Goal: Task Accomplishment & Management: Use online tool/utility

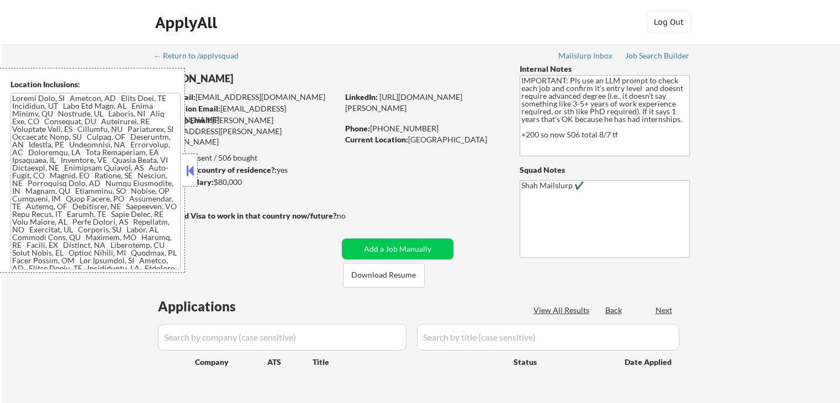
scroll to position [55, 0]
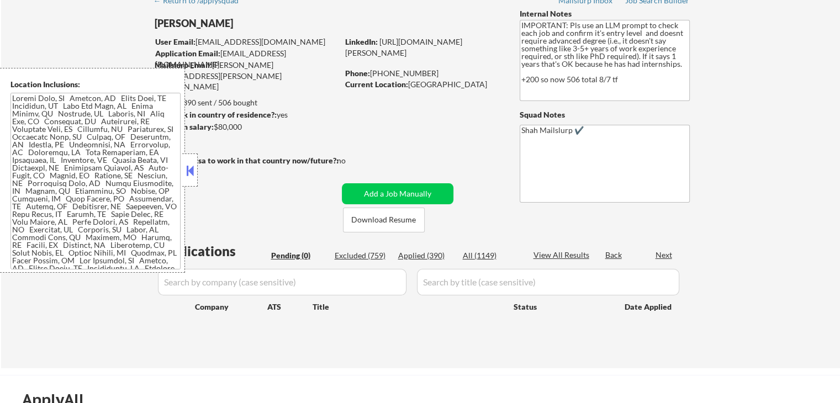
click at [192, 166] on button at bounding box center [190, 170] width 12 height 17
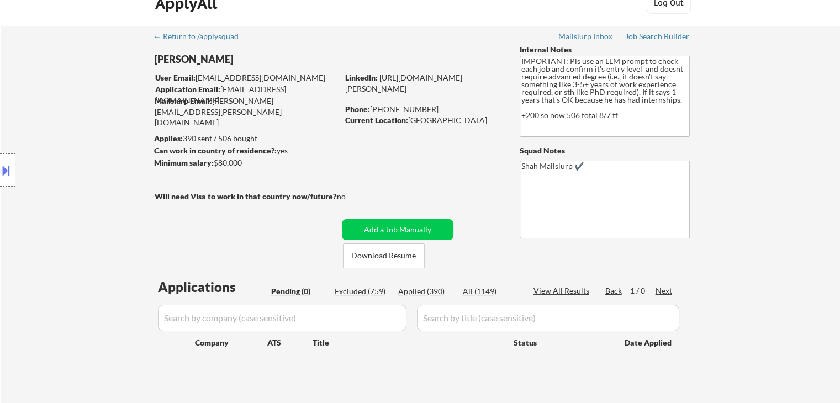
scroll to position [0, 0]
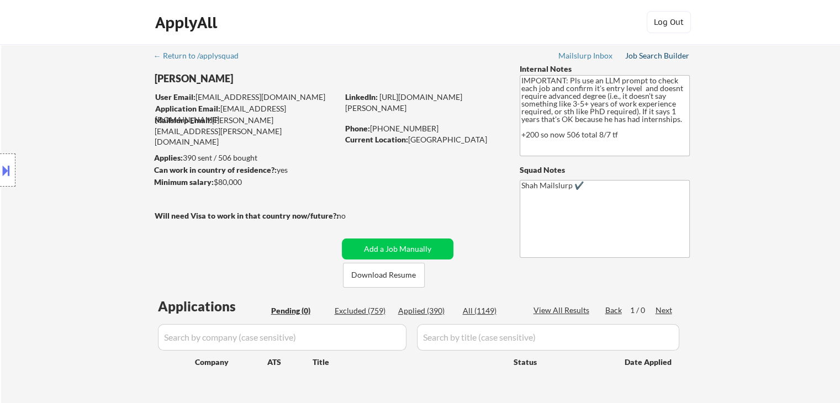
click at [657, 54] on div "Job Search Builder" at bounding box center [657, 56] width 65 height 8
select select ""pending""
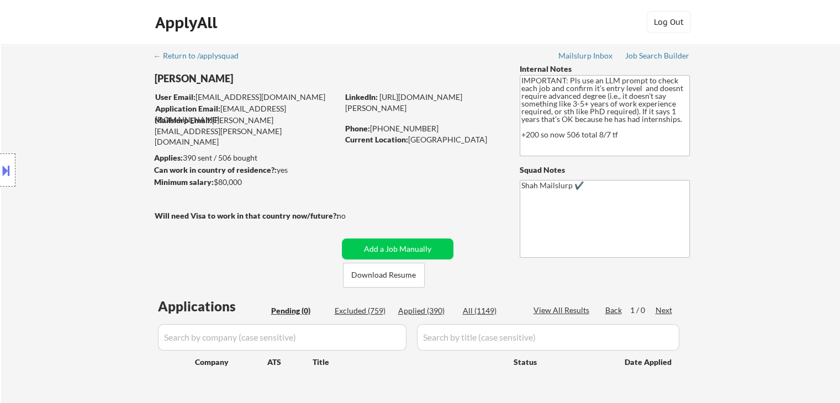
select select ""pending""
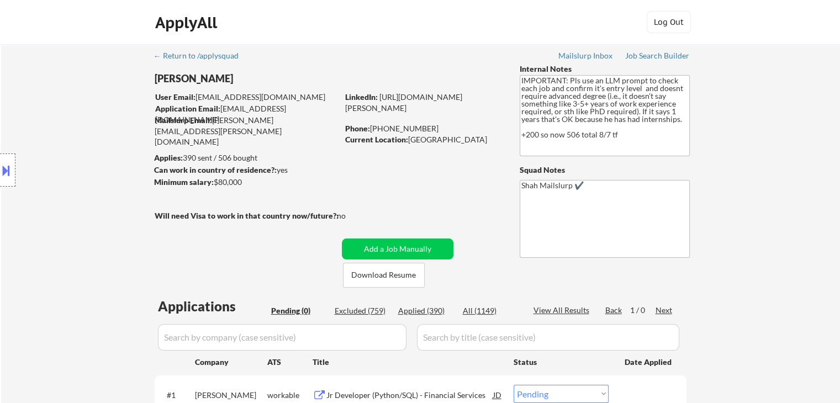
click at [88, 135] on div "Location Inclusions:" at bounding box center [99, 170] width 198 height 205
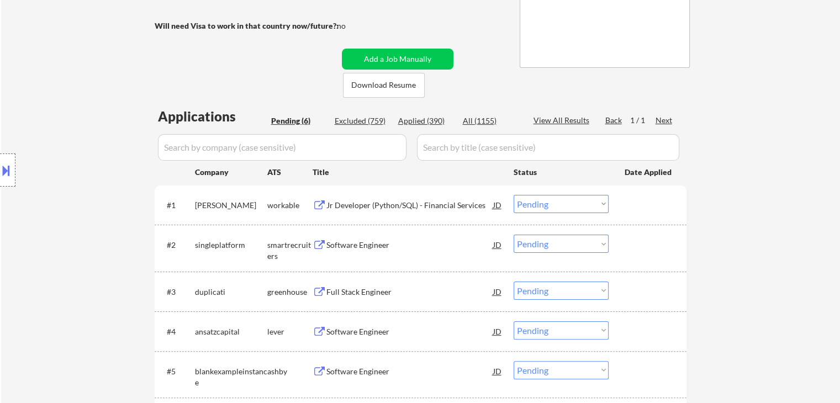
scroll to position [276, 0]
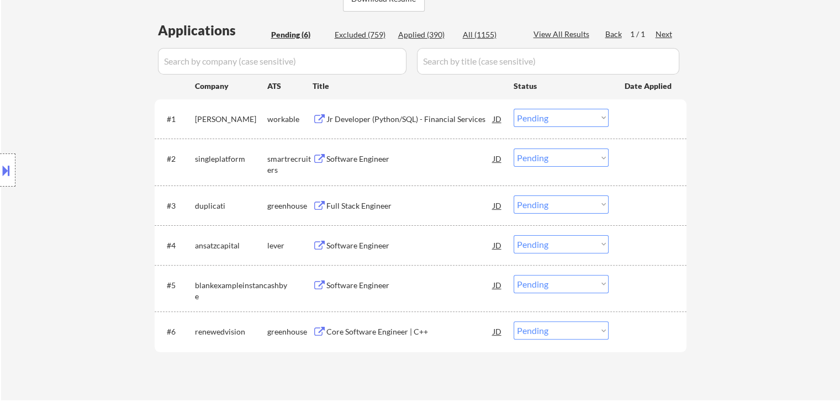
click at [74, 95] on div "Location Inclusions:" at bounding box center [99, 170] width 198 height 205
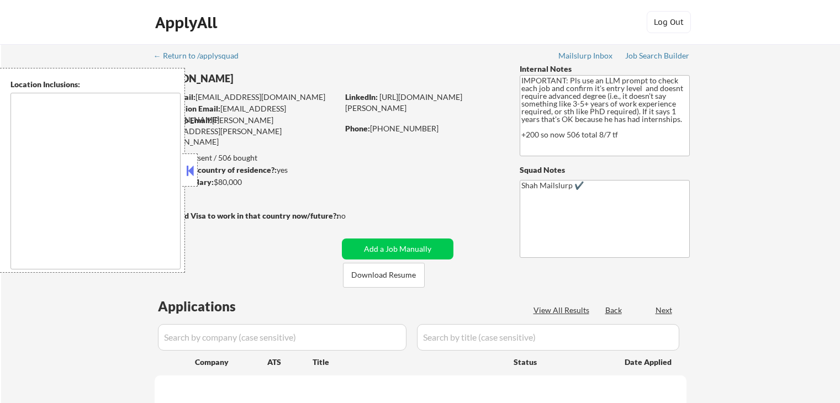
scroll to position [276, 0]
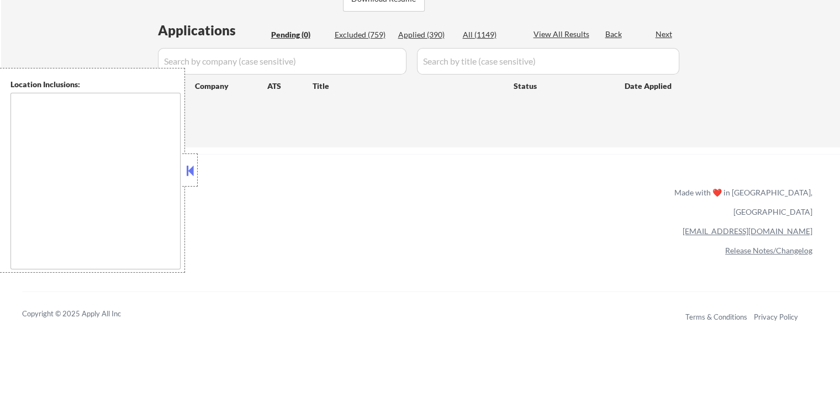
drag, startPoint x: 191, startPoint y: 181, endPoint x: 186, endPoint y: 202, distance: 22.1
click at [191, 179] on div at bounding box center [189, 170] width 15 height 33
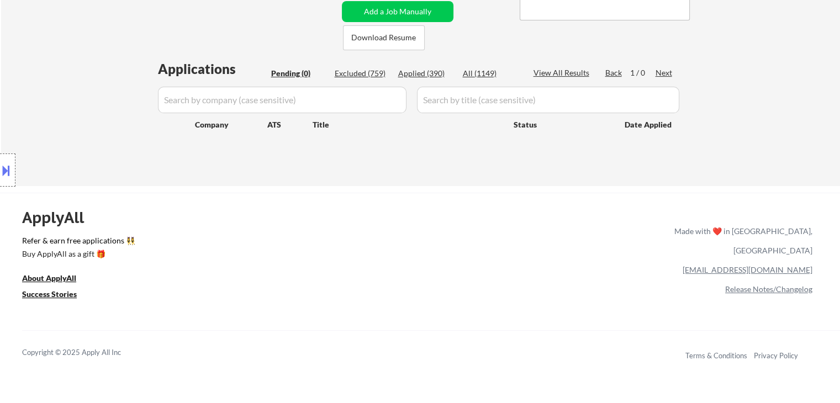
scroll to position [221, 0]
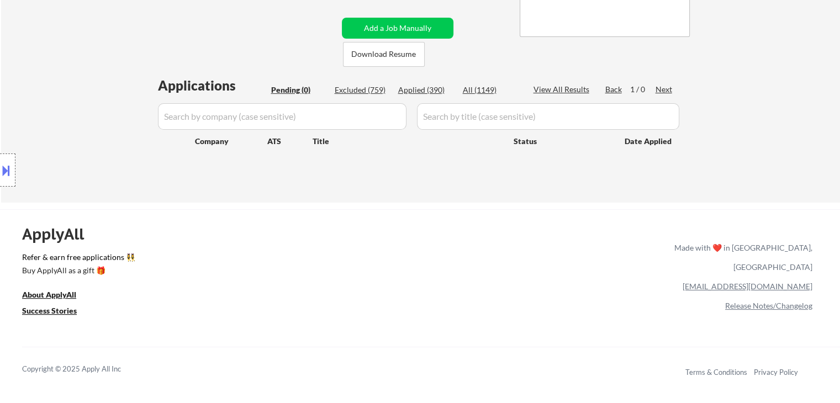
click at [64, 125] on div "Location Inclusions:" at bounding box center [99, 170] width 198 height 205
click at [62, 124] on div "Location Inclusions:" at bounding box center [99, 170] width 198 height 205
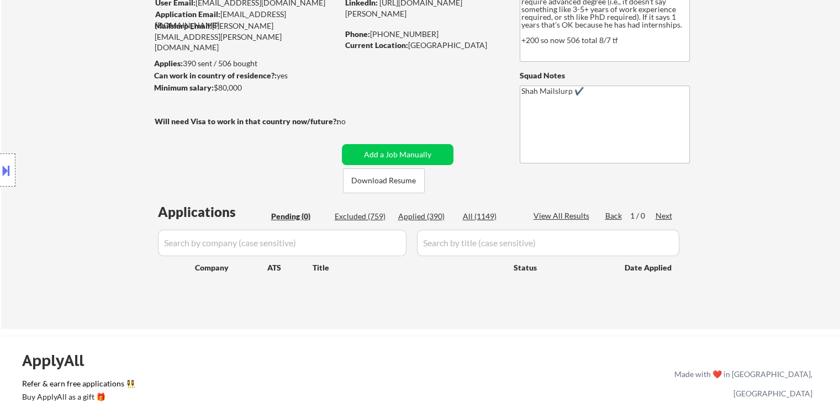
scroll to position [55, 0]
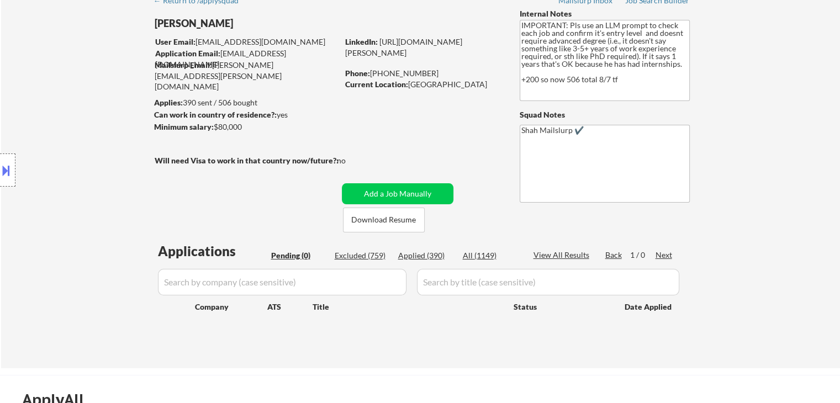
click at [119, 157] on div "Location Inclusions:" at bounding box center [99, 170] width 198 height 205
click at [117, 147] on div "Location Inclusions:" at bounding box center [99, 170] width 198 height 205
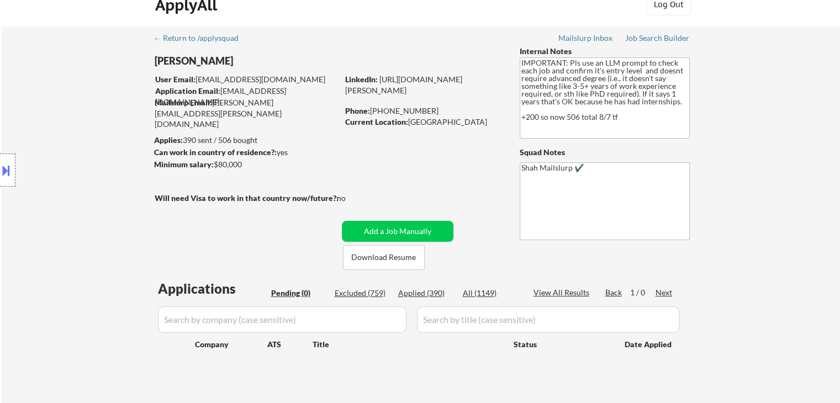
scroll to position [0, 0]
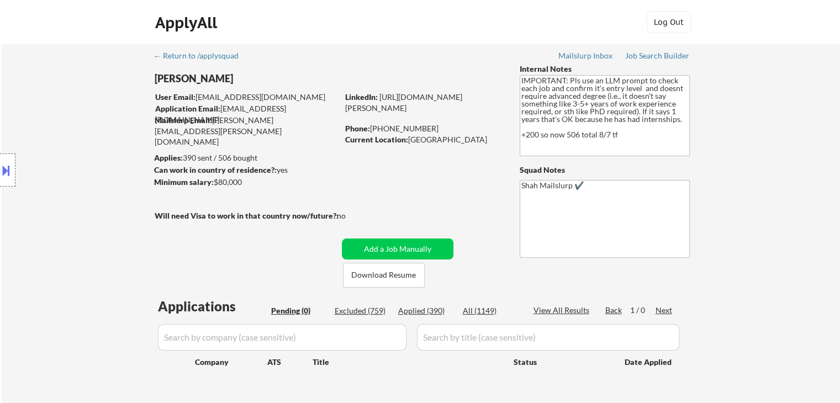
click at [61, 140] on div "Location Inclusions:" at bounding box center [99, 170] width 198 height 205
click at [55, 145] on div "Location Inclusions:" at bounding box center [99, 170] width 198 height 205
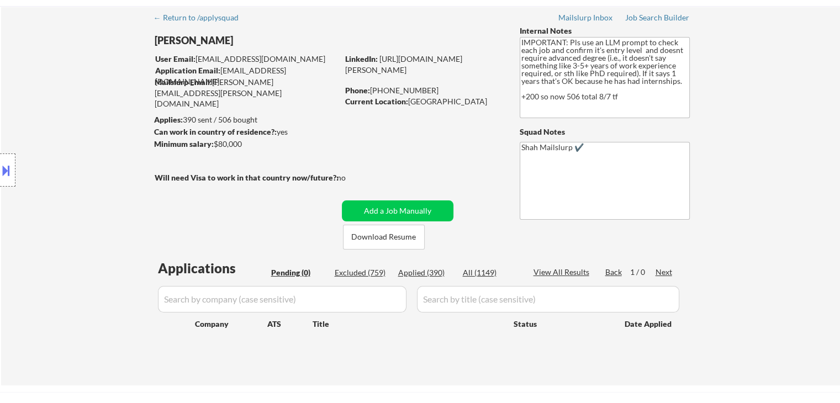
scroll to position [55, 0]
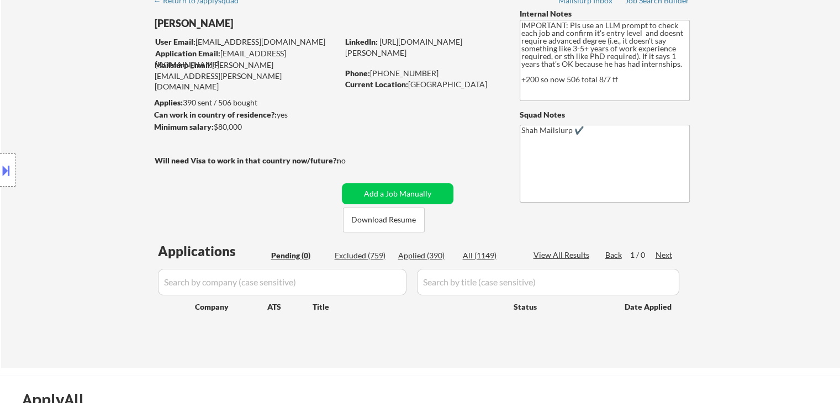
click at [57, 145] on div "Location Inclusions:" at bounding box center [99, 170] width 198 height 205
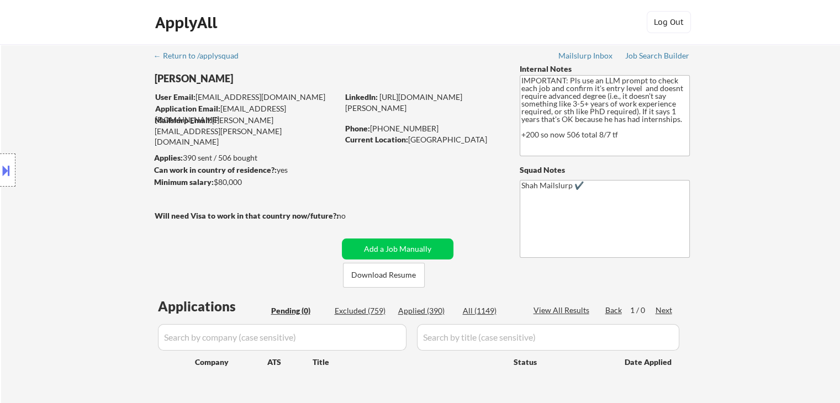
click at [57, 145] on div "Location Inclusions:" at bounding box center [99, 170] width 198 height 205
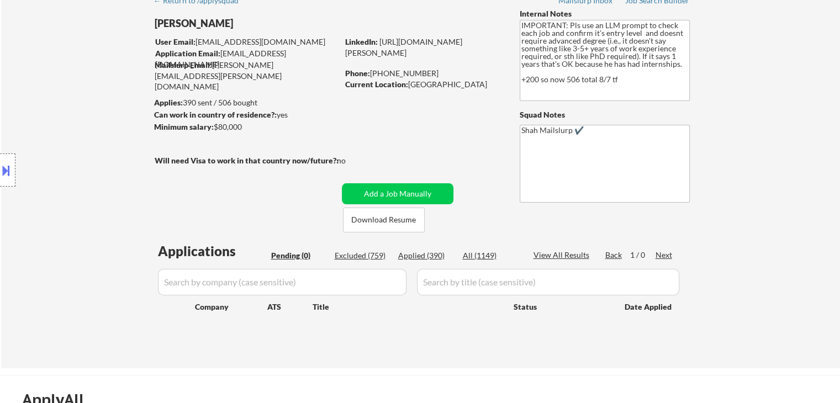
click at [74, 105] on div "Location Inclusions:" at bounding box center [99, 170] width 198 height 205
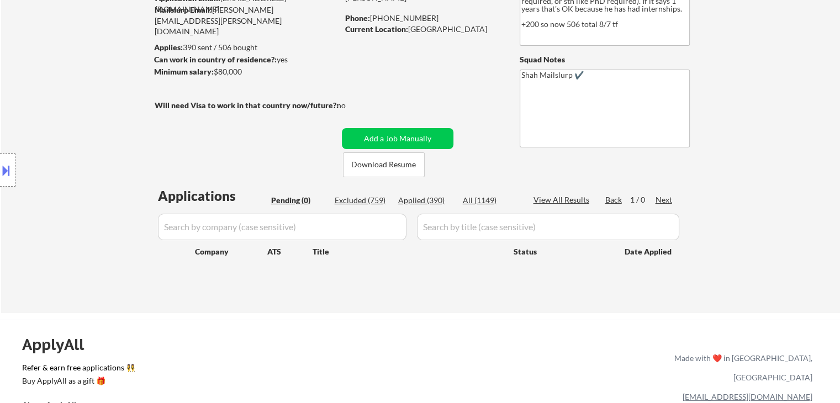
click at [74, 102] on div "Location Inclusions:" at bounding box center [99, 170] width 198 height 205
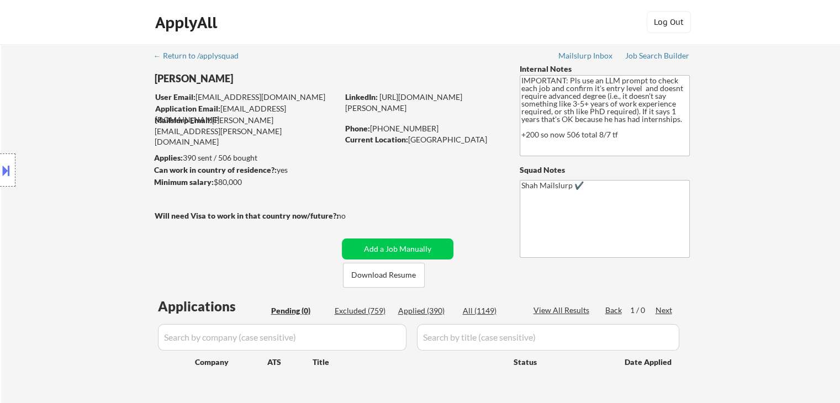
click at [74, 101] on div "Location Inclusions:" at bounding box center [99, 170] width 198 height 205
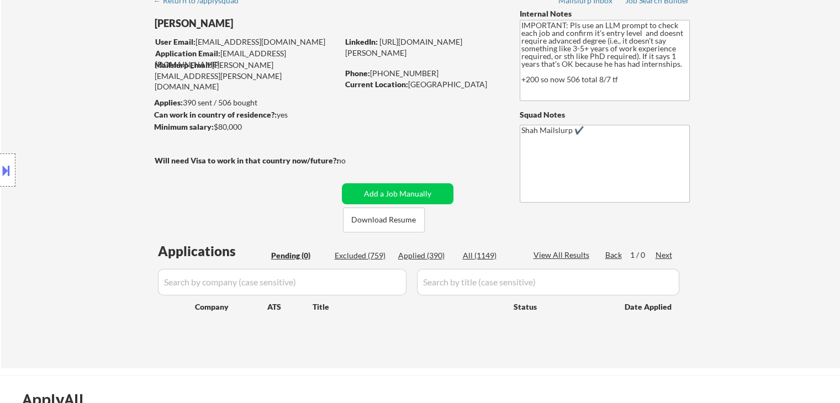
click at [75, 101] on div "Location Inclusions:" at bounding box center [99, 170] width 198 height 205
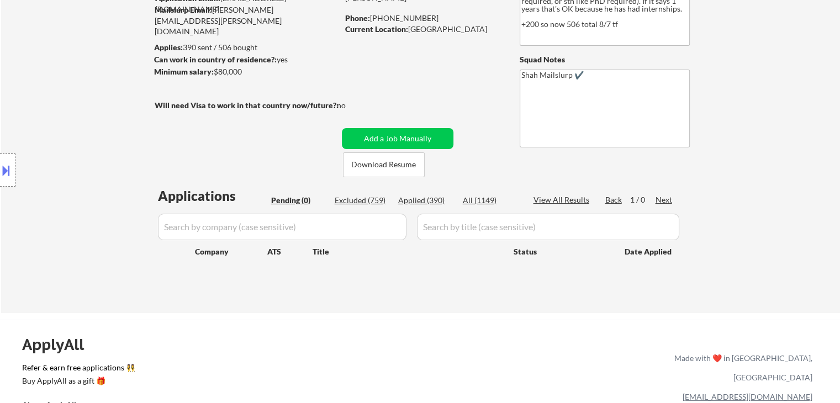
click at [76, 100] on div "Location Inclusions:" at bounding box center [99, 170] width 198 height 205
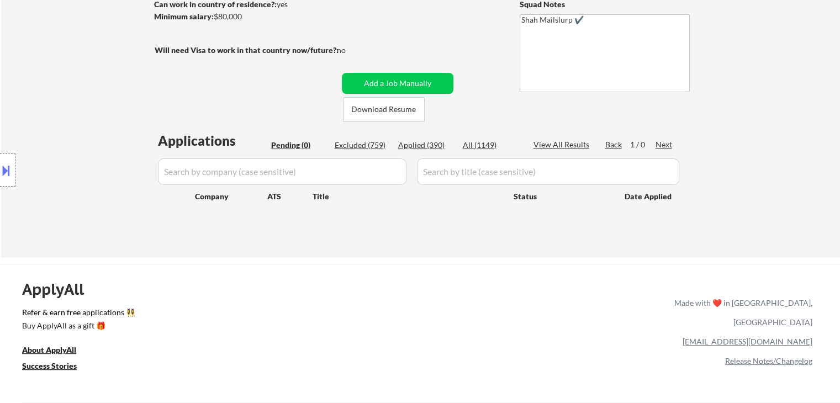
click at [76, 100] on div "Location Inclusions:" at bounding box center [99, 170] width 198 height 205
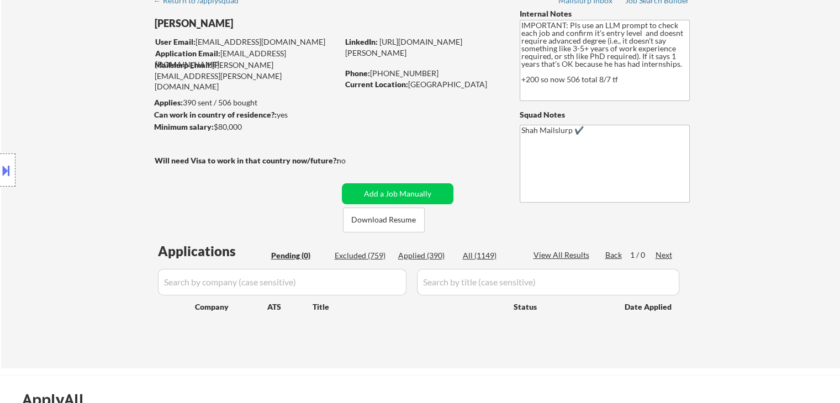
click at [77, 98] on div "Location Inclusions:" at bounding box center [99, 170] width 198 height 205
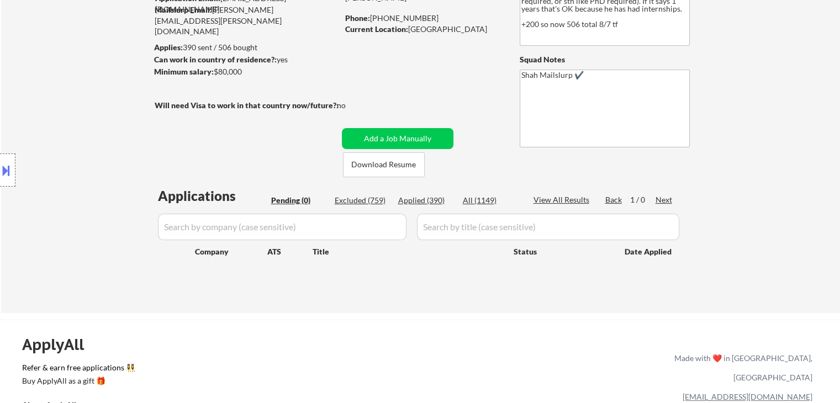
click at [80, 109] on div "Location Inclusions:" at bounding box center [99, 170] width 198 height 205
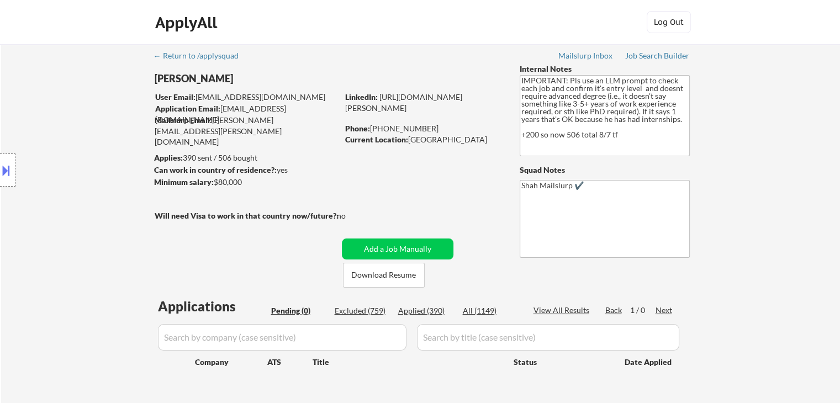
click at [80, 109] on div "Location Inclusions:" at bounding box center [99, 170] width 198 height 205
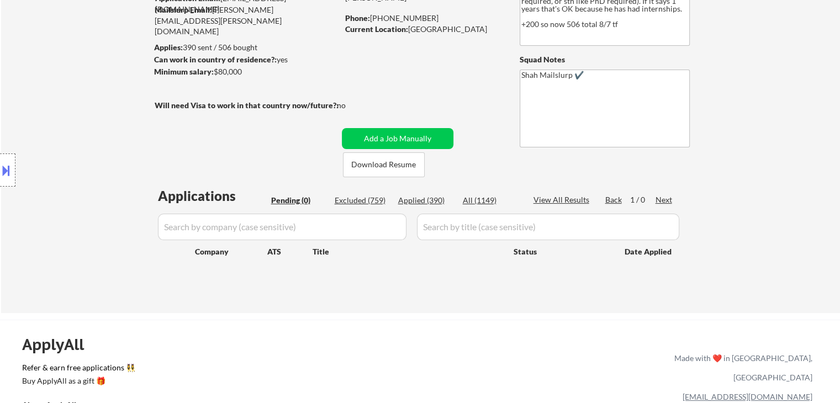
click at [81, 109] on div "Location Inclusions:" at bounding box center [99, 170] width 198 height 205
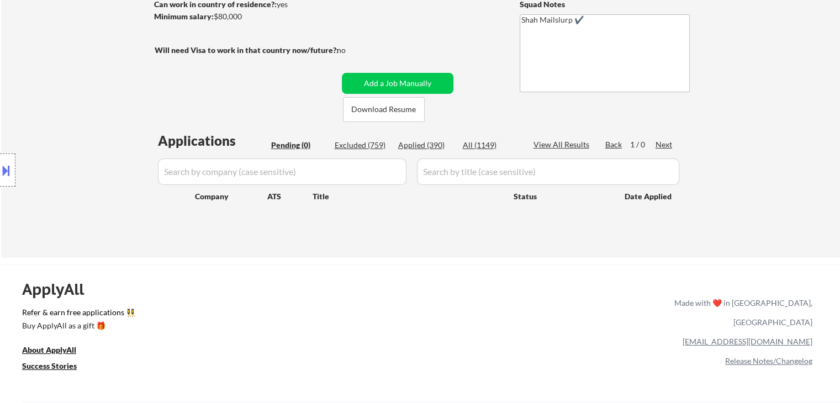
click at [81, 109] on div "Location Inclusions:" at bounding box center [99, 170] width 198 height 205
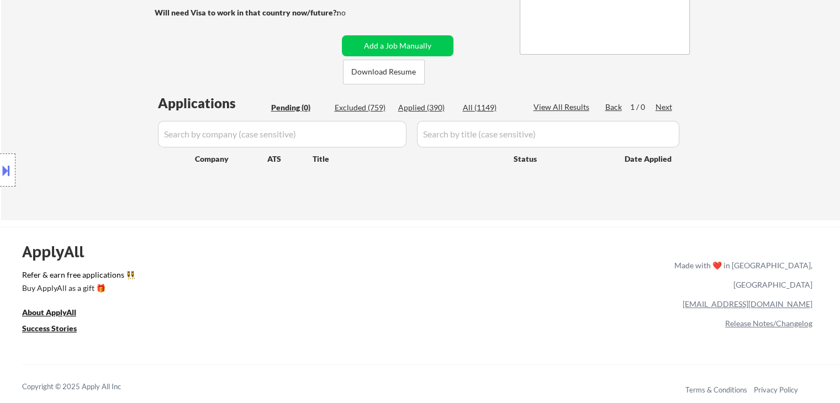
scroll to position [221, 0]
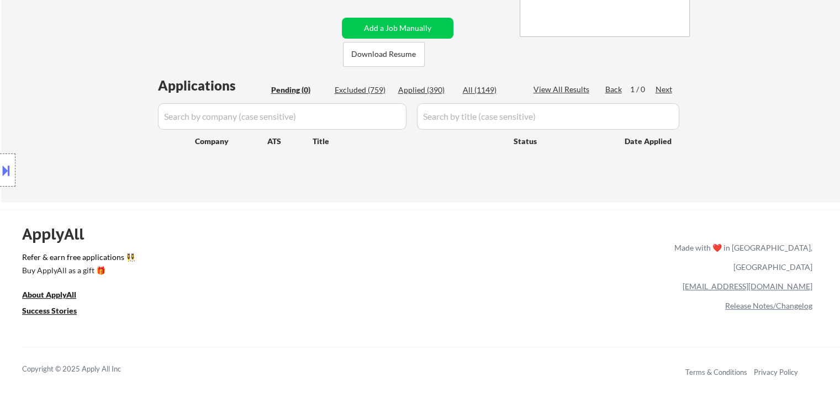
click at [82, 109] on div "Location Inclusions:" at bounding box center [99, 170] width 198 height 205
click at [82, 110] on div "Location Inclusions:" at bounding box center [99, 170] width 198 height 205
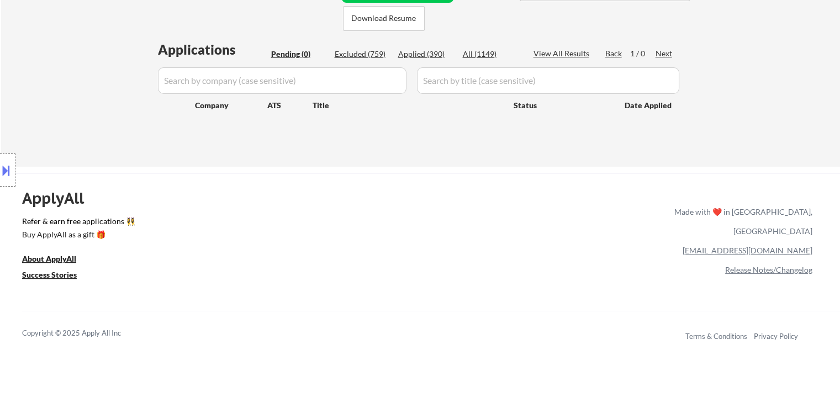
scroll to position [276, 0]
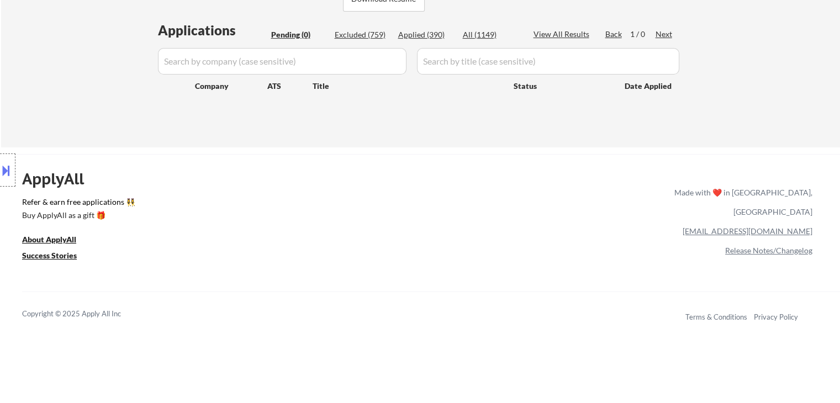
click at [83, 111] on div "Location Inclusions:" at bounding box center [99, 170] width 198 height 205
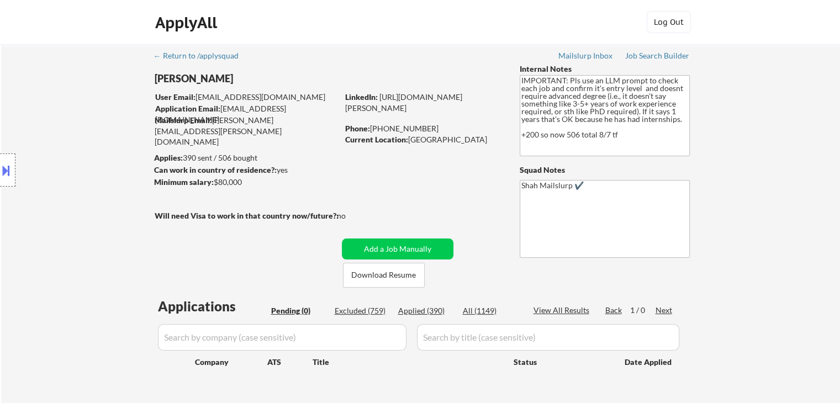
click at [46, 228] on div "Location Inclusions:" at bounding box center [99, 170] width 198 height 205
drag, startPoint x: 7, startPoint y: 74, endPoint x: 1, endPoint y: 78, distance: 7.7
click at [7, 74] on div "Location Inclusions:" at bounding box center [99, 170] width 198 height 205
